Goal: Task Accomplishment & Management: Manage account settings

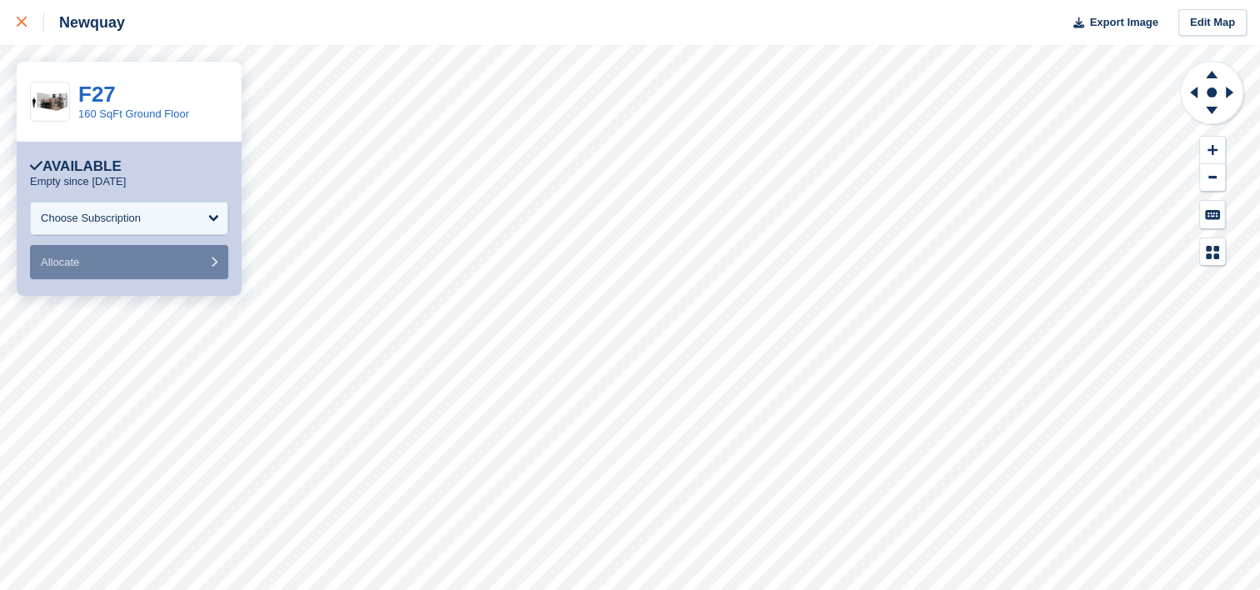
click at [22, 24] on icon at bounding box center [22, 22] width 10 height 10
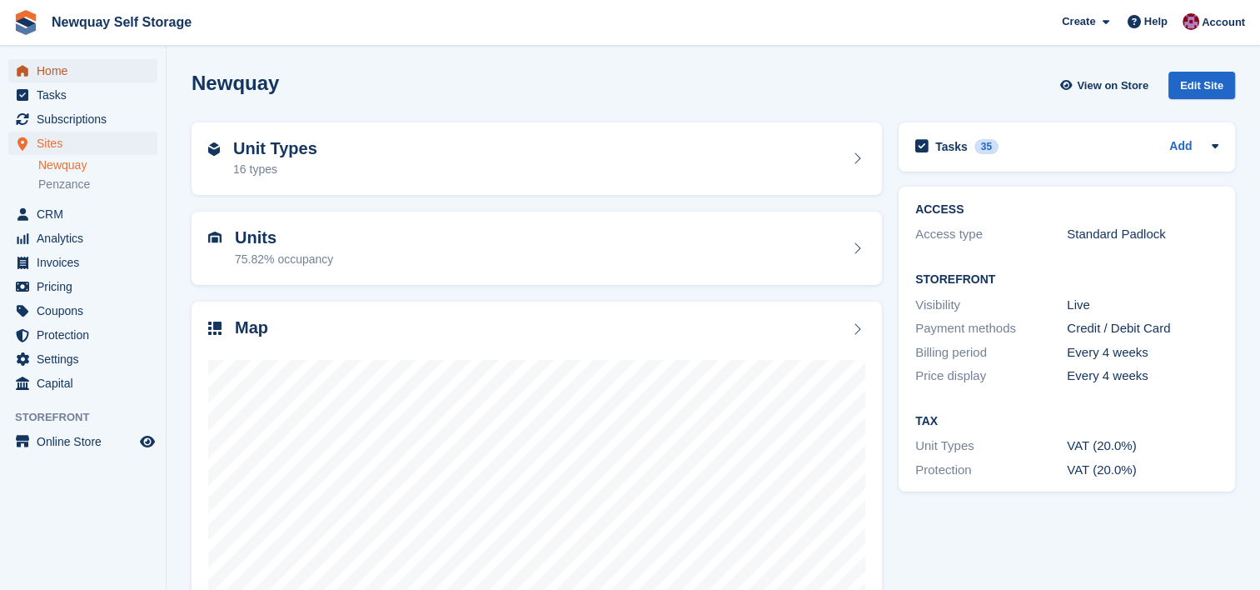
click at [61, 69] on span "Home" at bounding box center [87, 70] width 100 height 23
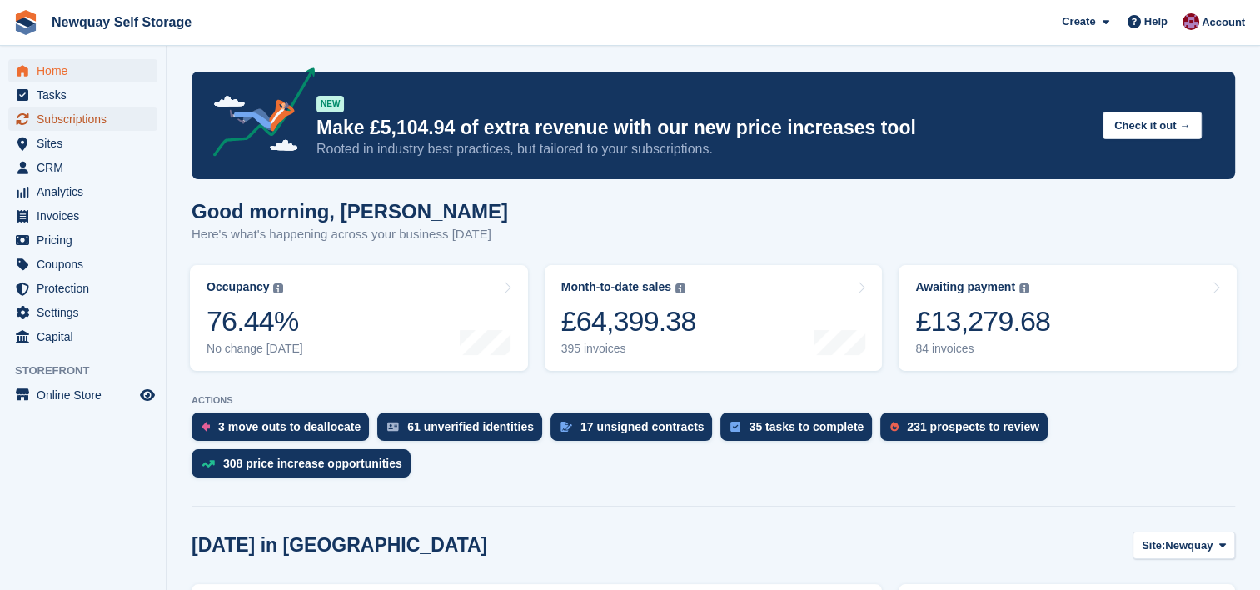
click at [80, 120] on span "Subscriptions" at bounding box center [87, 118] width 100 height 23
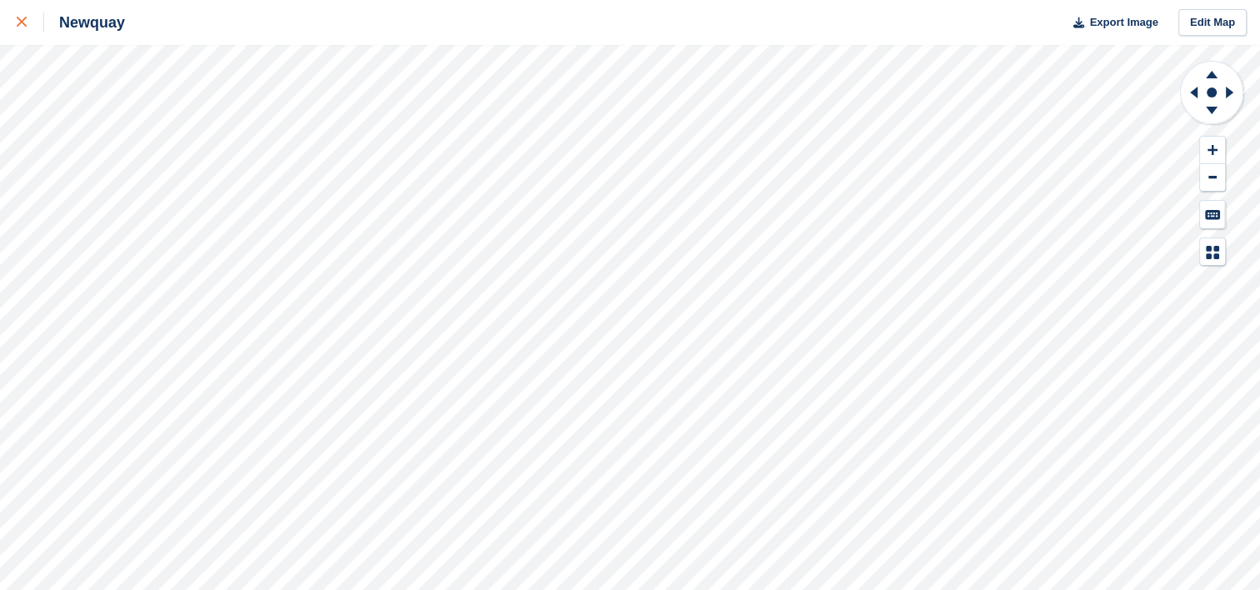
click at [17, 21] on icon at bounding box center [22, 22] width 10 height 10
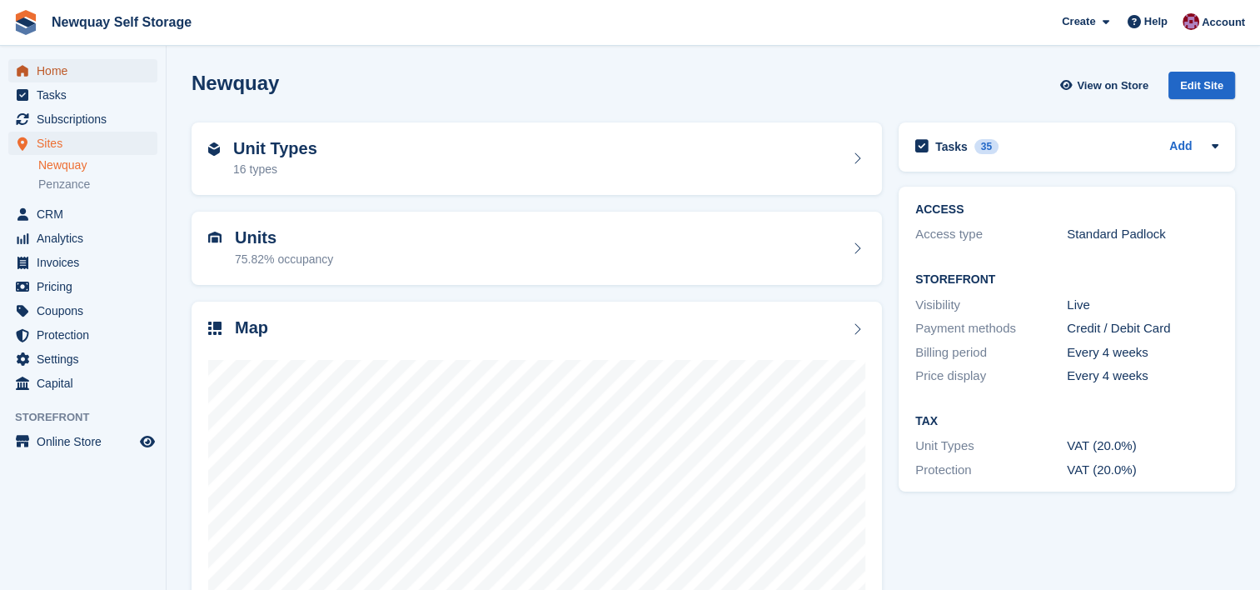
click at [64, 70] on span "Home" at bounding box center [87, 70] width 100 height 23
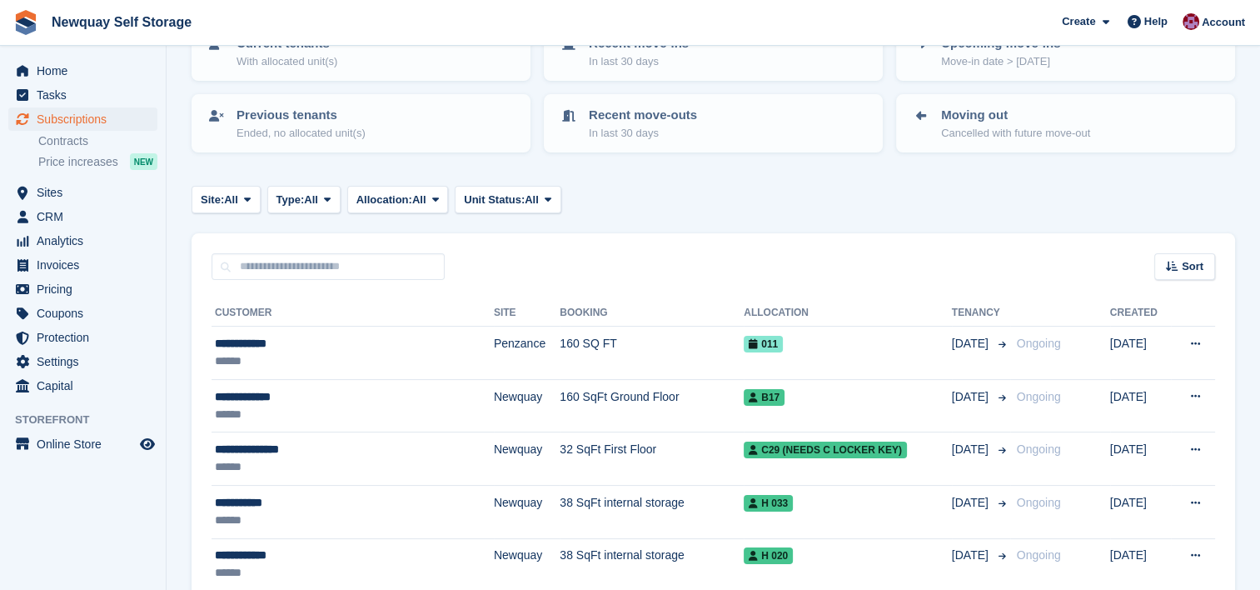
scroll to position [137, 0]
